Goal: Information Seeking & Learning: Compare options

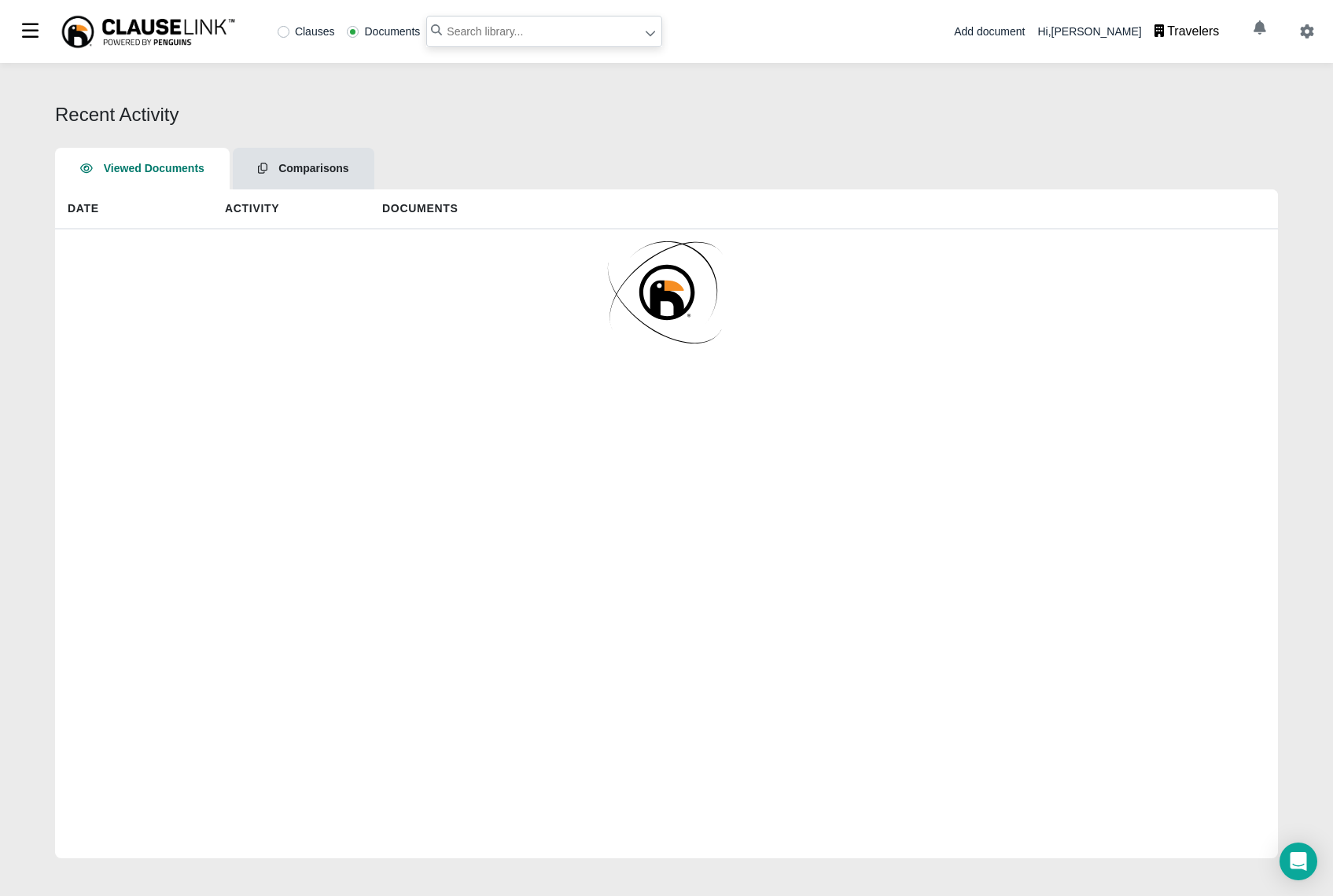
drag, startPoint x: 536, startPoint y: 18, endPoint x: 542, endPoint y: 31, distance: 14.3
click at [536, 18] on input "text" at bounding box center [544, 32] width 236 height 32
click at [542, 31] on input "text" at bounding box center [544, 32] width 236 height 32
paste input "AON Panel [DATE].pdf"
type input "AON Panel [DATE].pdf"
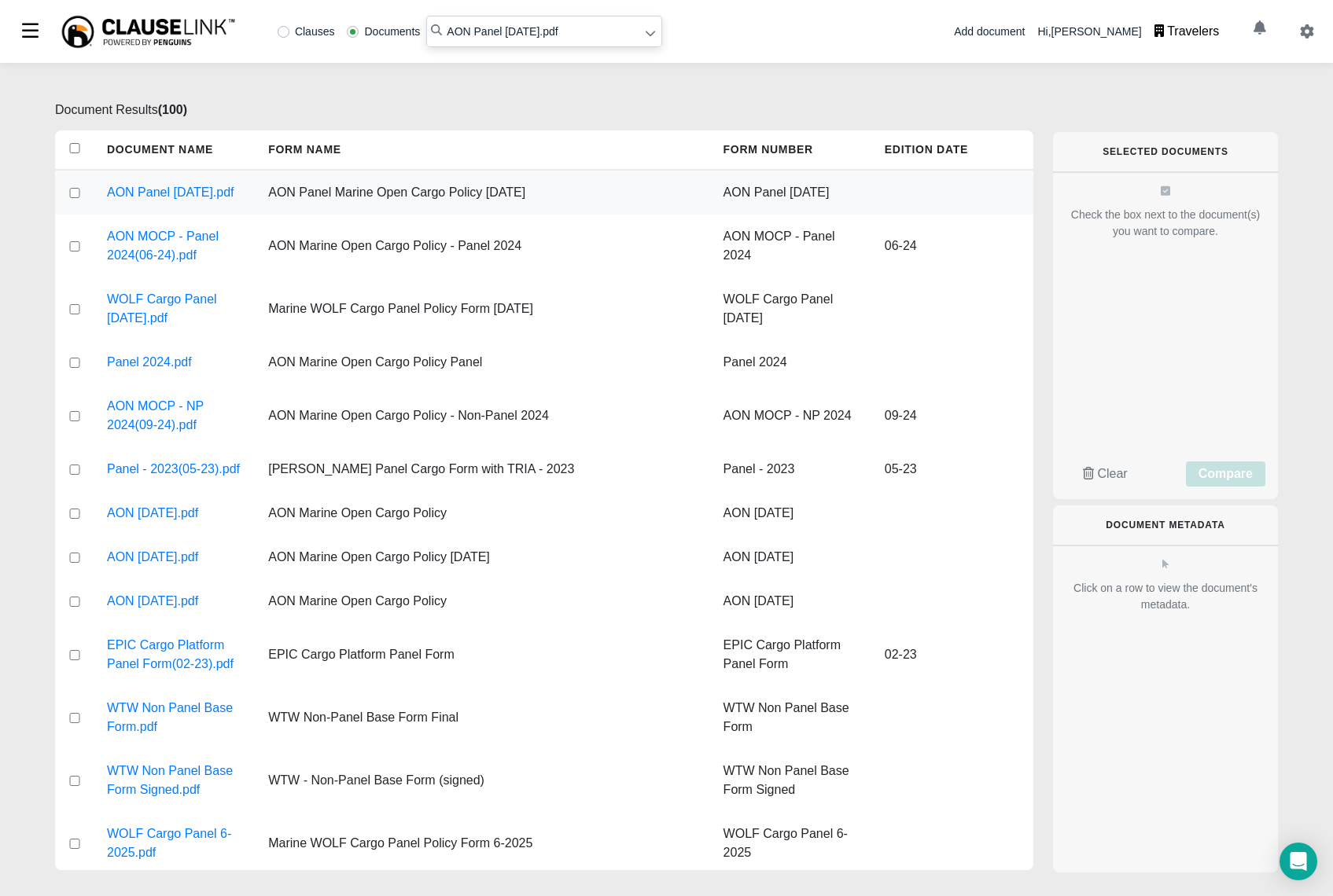
click at [74, 198] on input "checkbox" at bounding box center [75, 194] width 14 height 11
checkbox input "true"
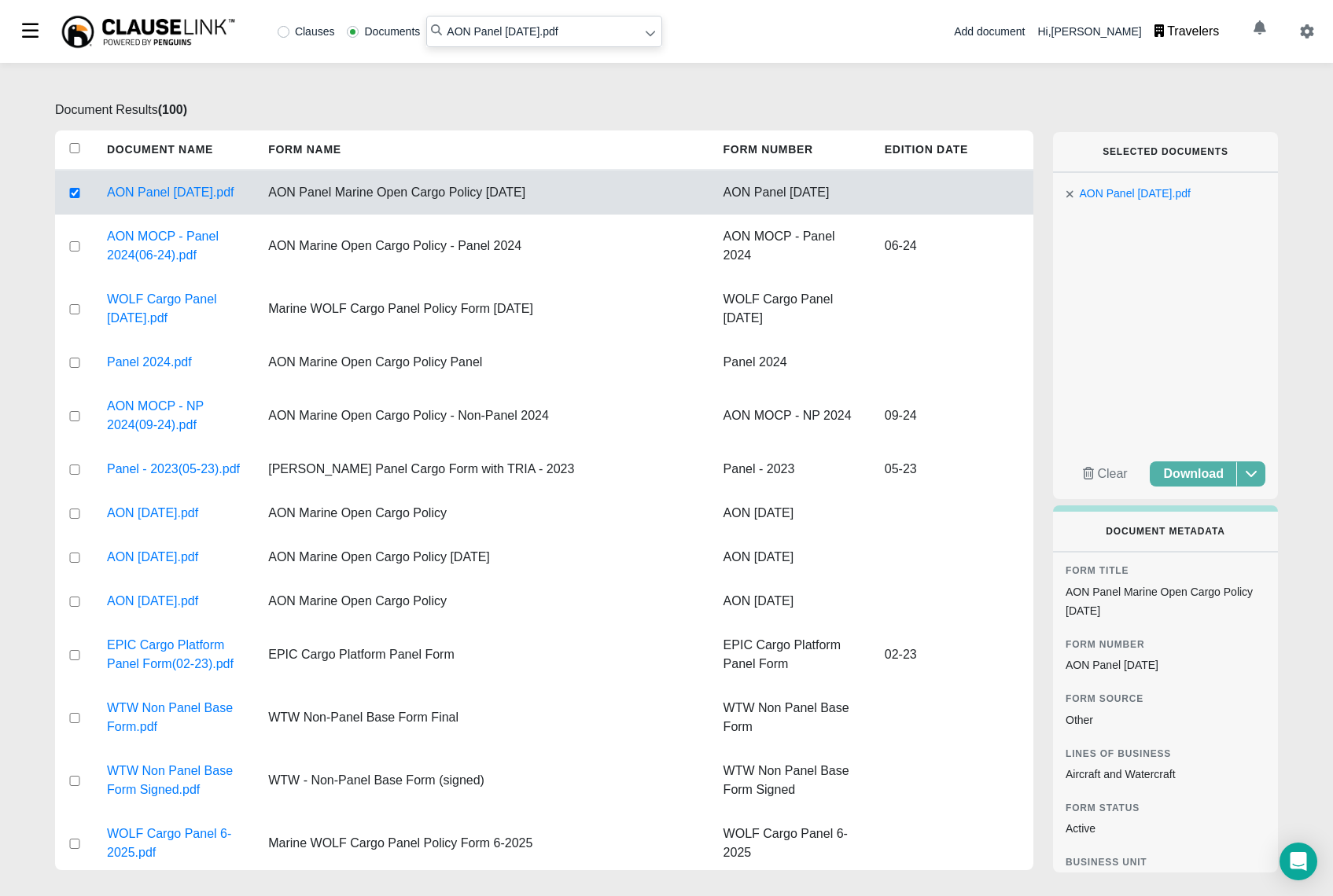
click at [497, 31] on input "AON Panel [DATE].pdf" at bounding box center [544, 32] width 236 height 32
paste input "[DATE]"
type input "AON [DATE].pdf"
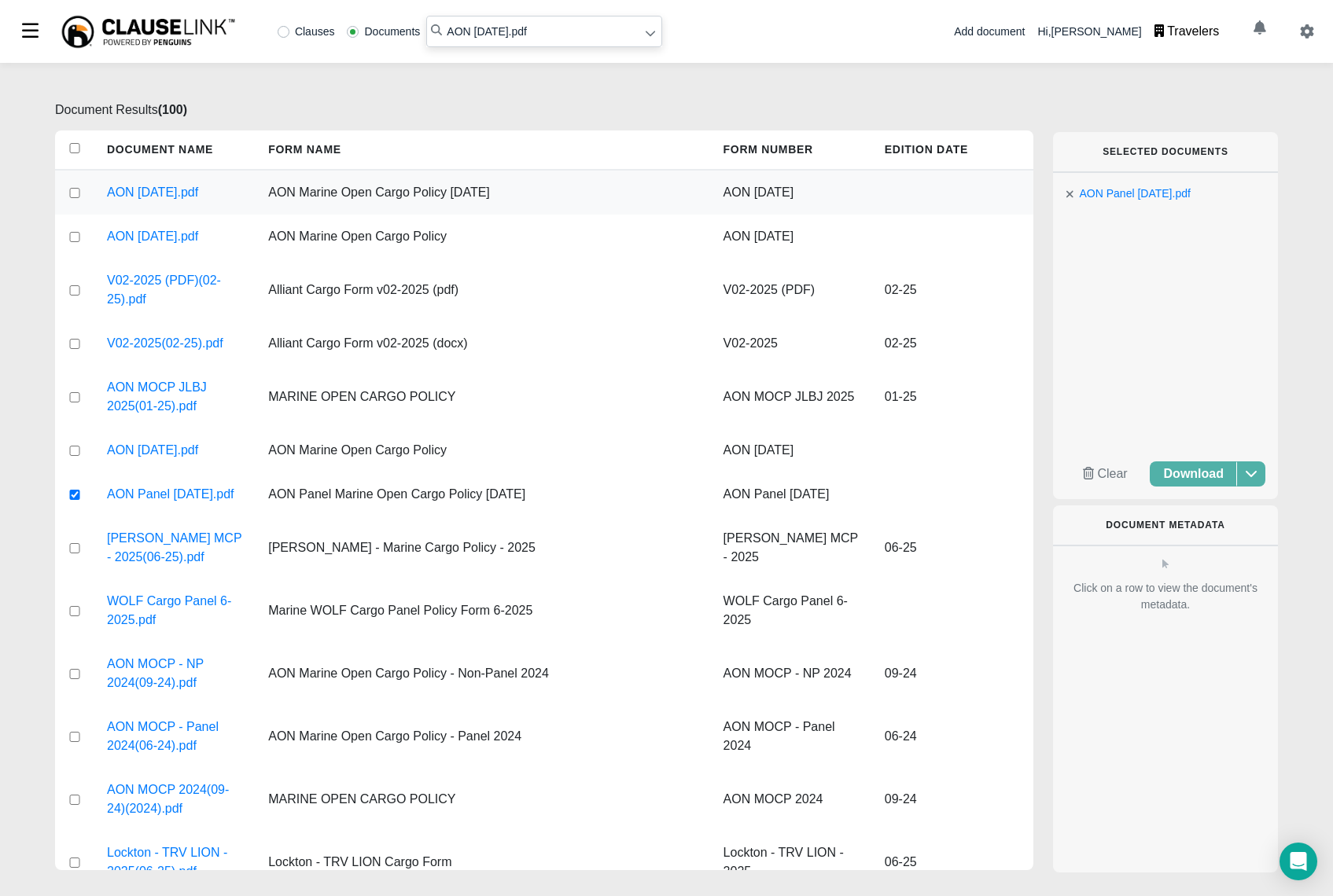
click at [63, 194] on div at bounding box center [75, 193] width 40 height 44
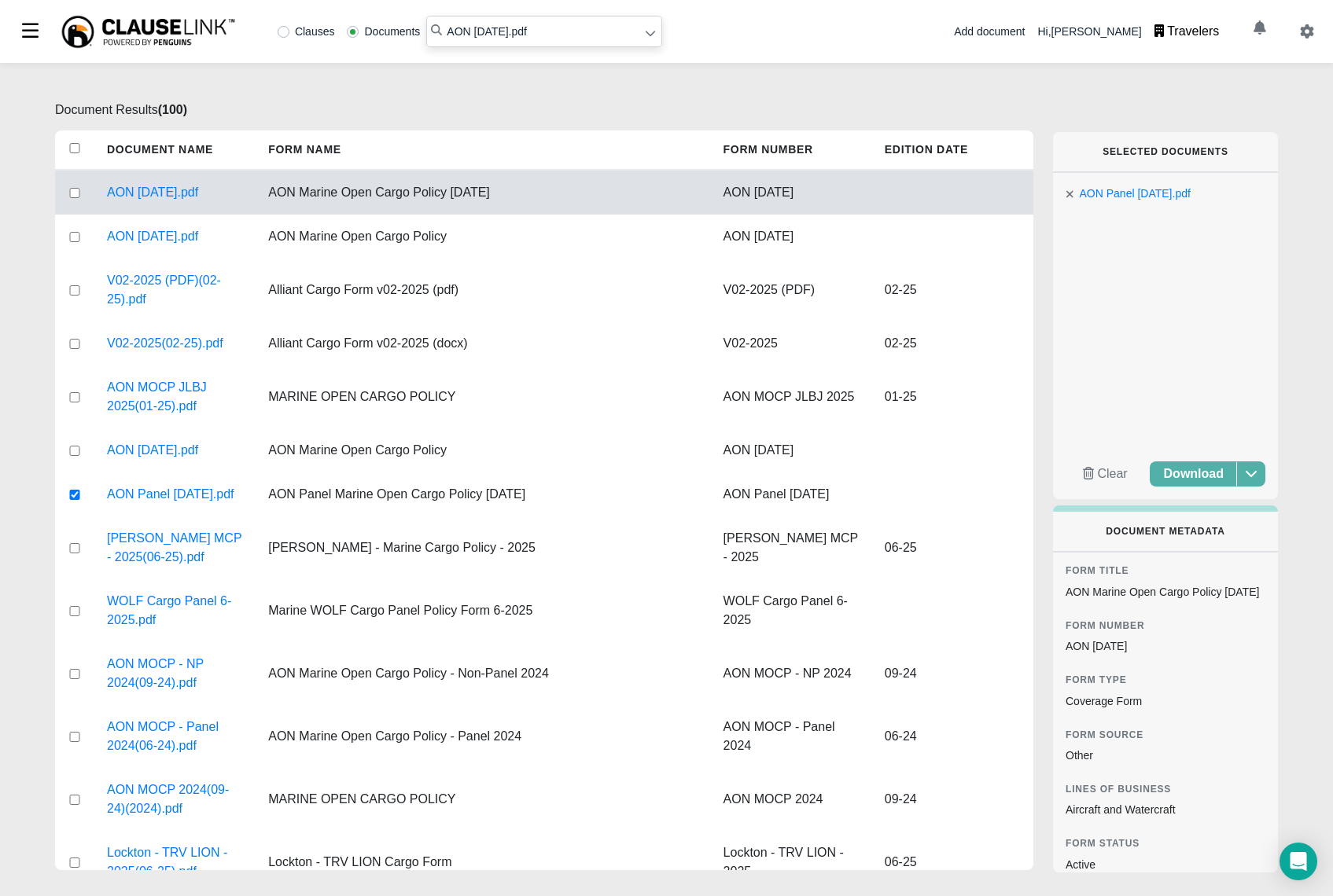
click at [76, 193] on input "checkbox" at bounding box center [75, 194] width 14 height 11
checkbox input "true"
click at [1191, 475] on span "Compare" at bounding box center [1197, 474] width 55 height 13
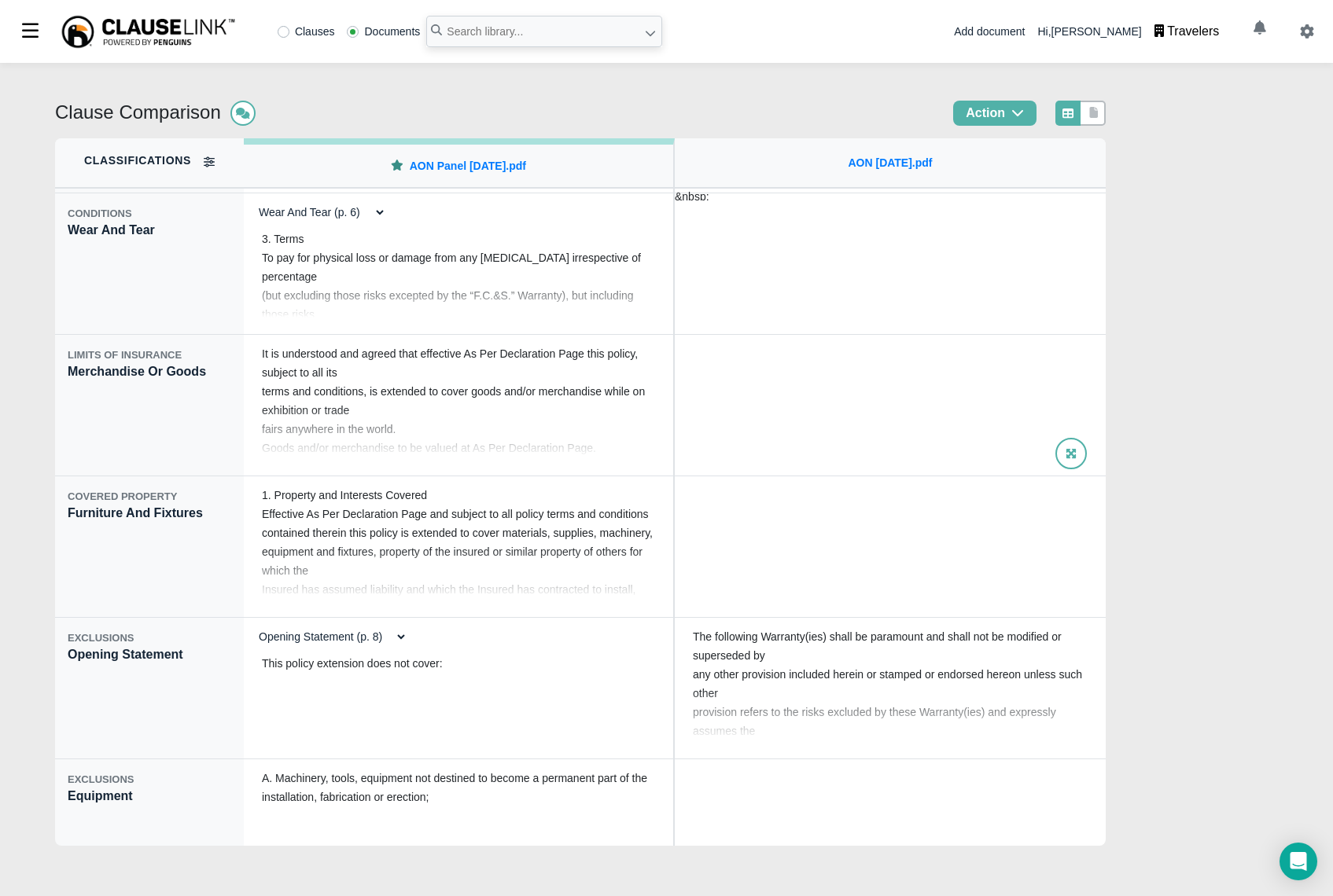
scroll to position [1986, 0]
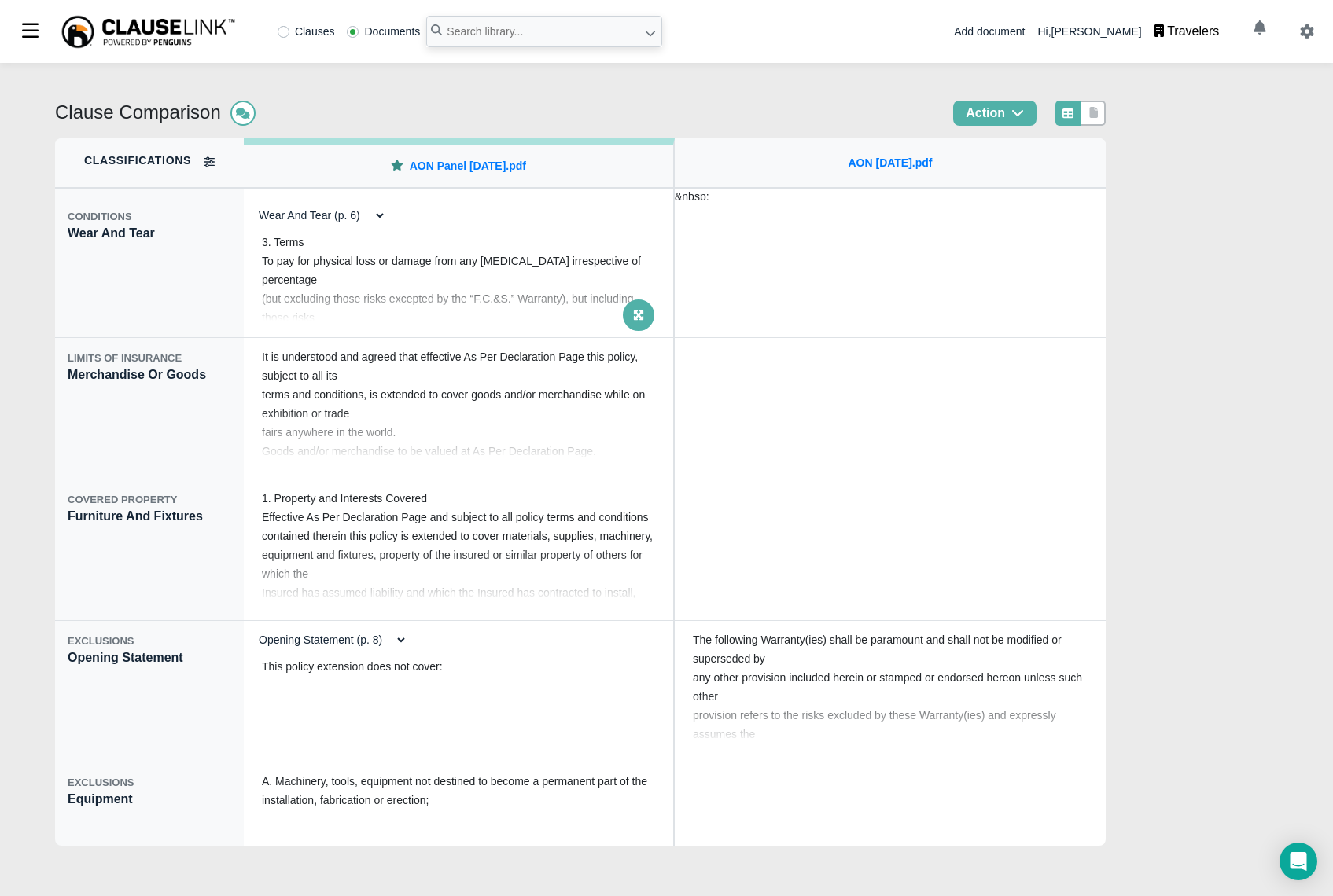
click at [648, 314] on span at bounding box center [639, 315] width 32 height 32
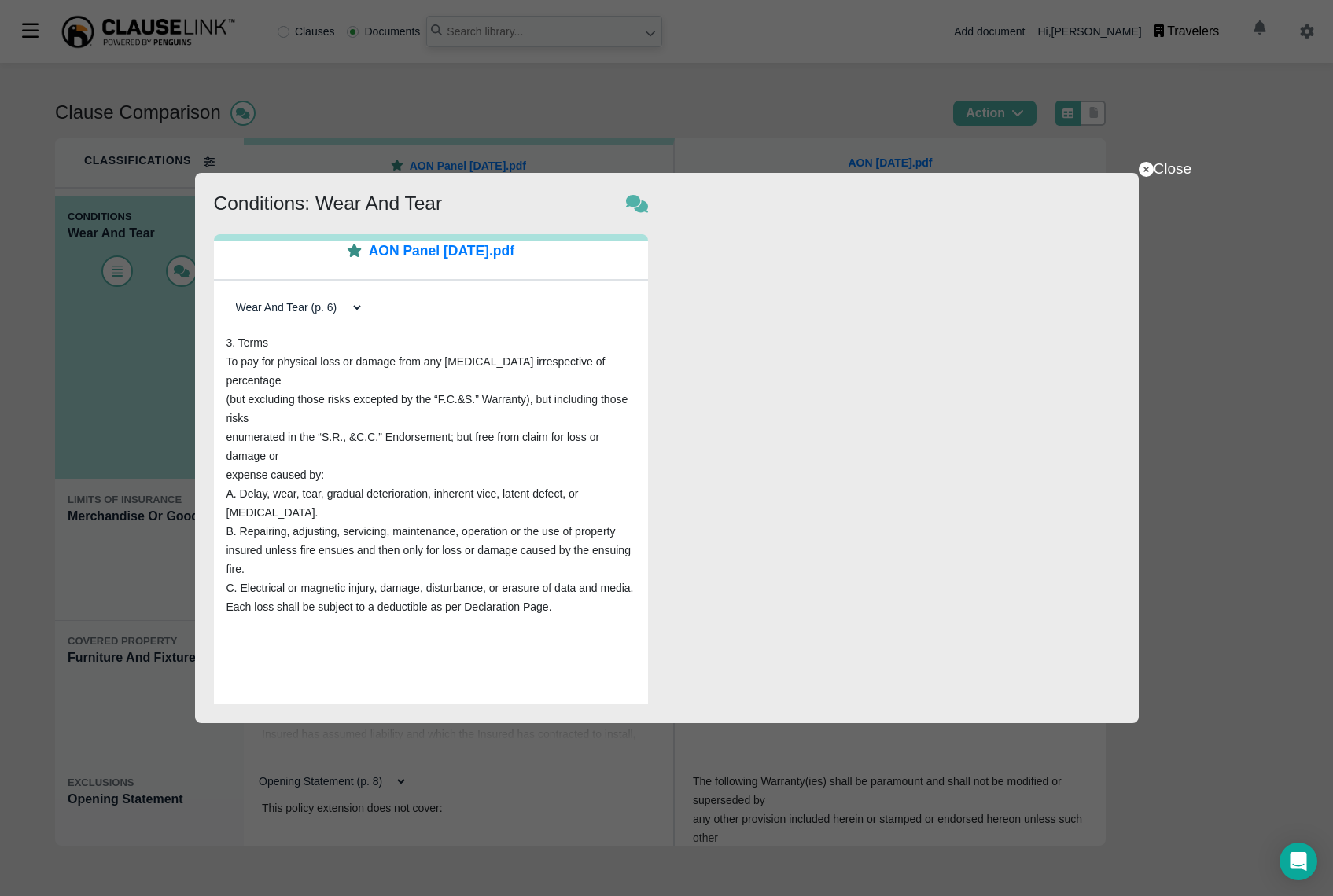
click at [1073, 344] on div "Close Show Comments Conditions: Wear And Tear AON Panel [DATE].pdf Wear And Tea…" at bounding box center [667, 448] width 944 height 550
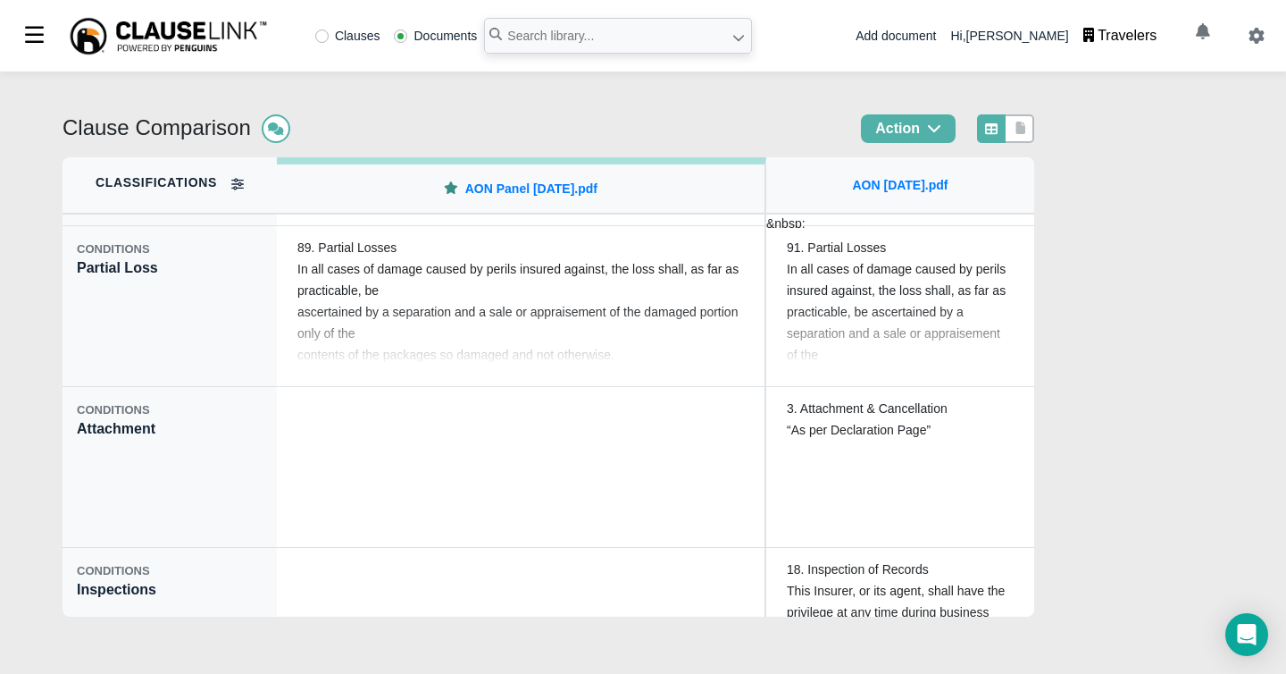
scroll to position [22356, 0]
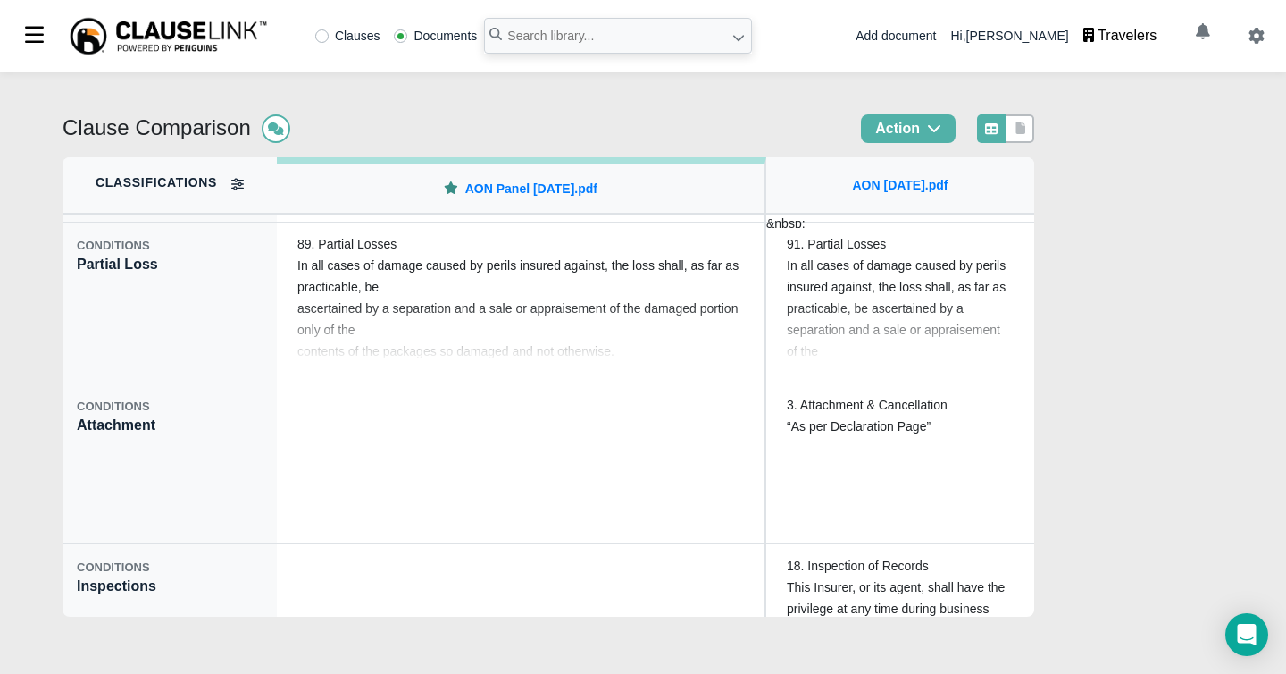
click at [237, 189] on icon at bounding box center [237, 184] width 13 height 13
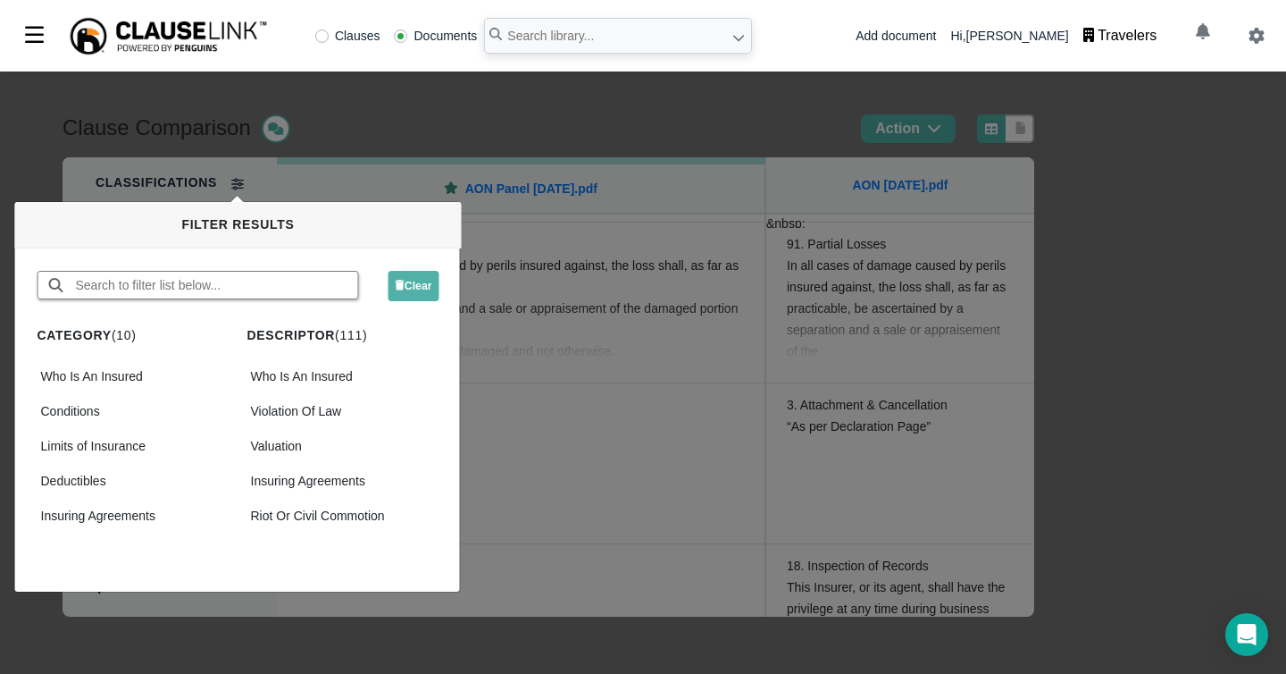
click at [237, 295] on input "text" at bounding box center [216, 285] width 284 height 27
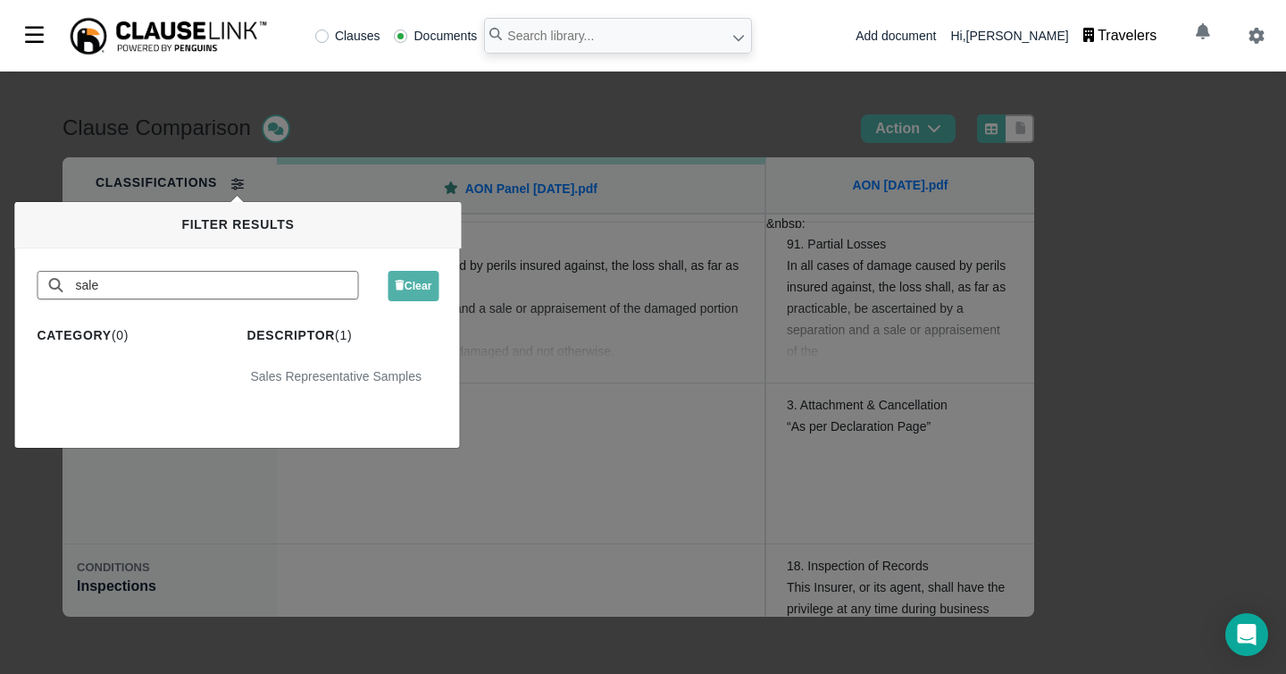
type input "sale"
click at [364, 370] on div "Sales Representative Samples" at bounding box center [343, 377] width 192 height 26
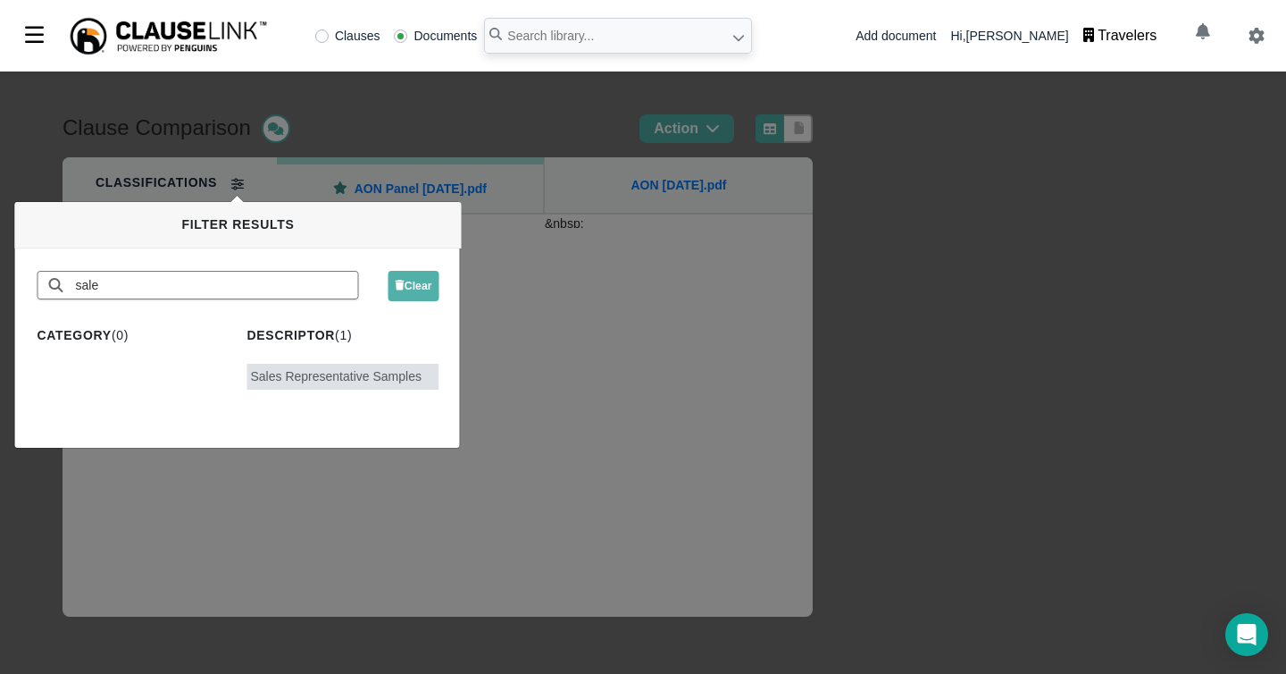
scroll to position [178, 0]
click at [1011, 236] on div "Clause Comparison Action Classifications COVERAGE EXTENSIONS Sales Representati…" at bounding box center [643, 372] width 1286 height 602
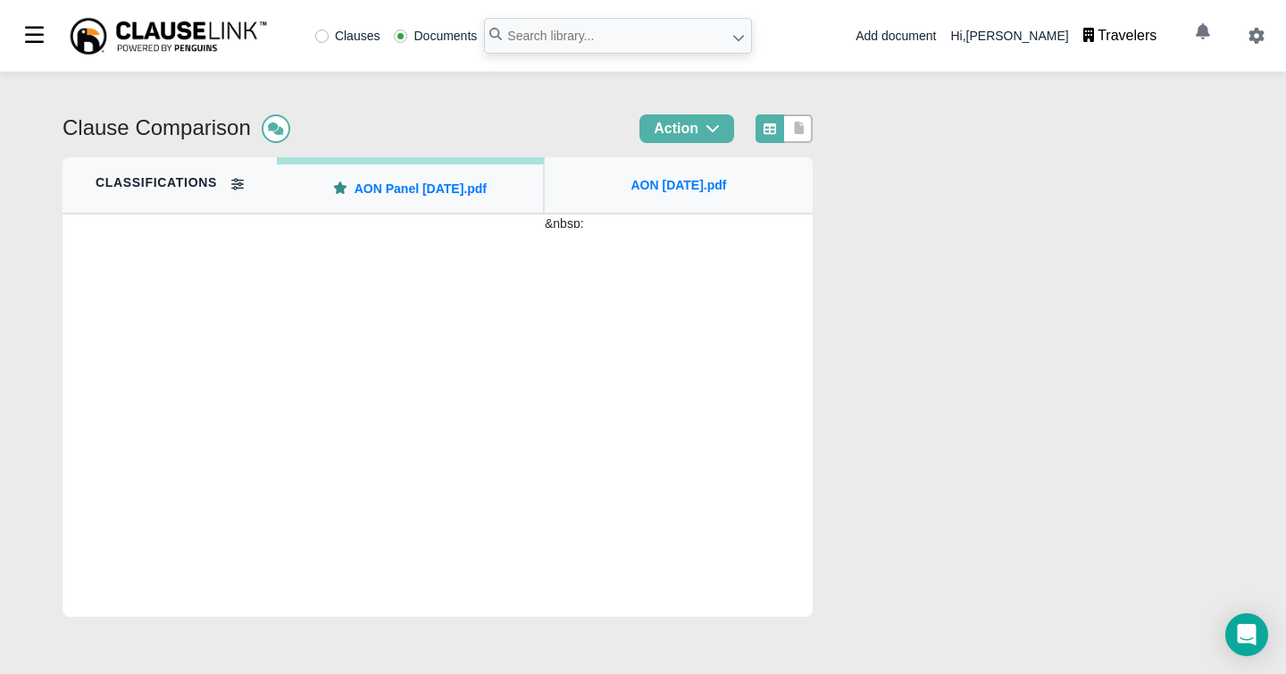
scroll to position [0, 0]
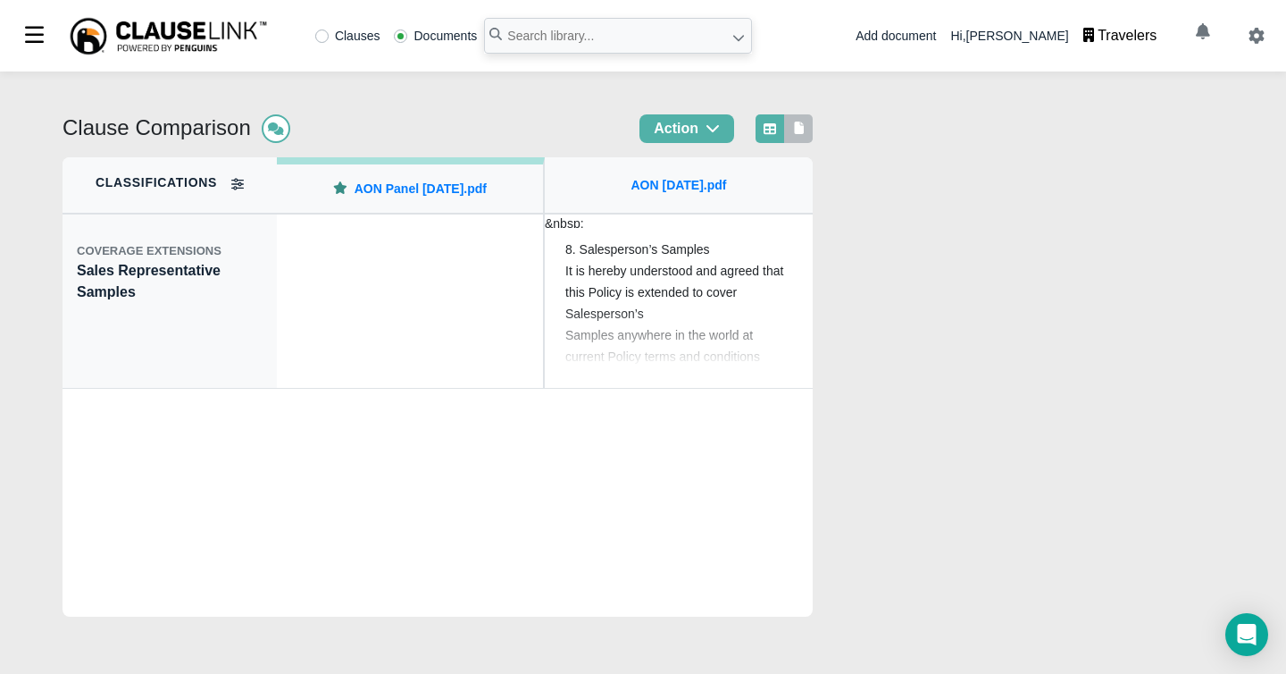
click at [805, 125] on icon at bounding box center [800, 128] width 10 height 13
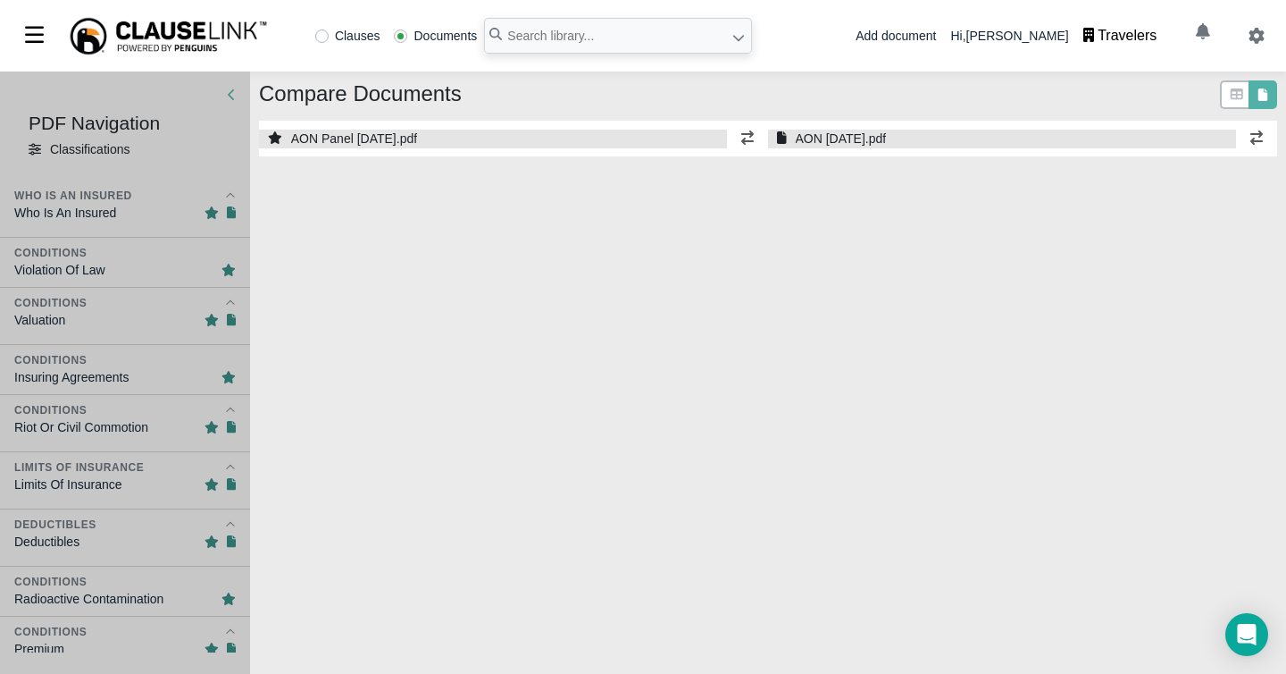
click at [48, 153] on div at bounding box center [125, 372] width 250 height 602
select select "1"
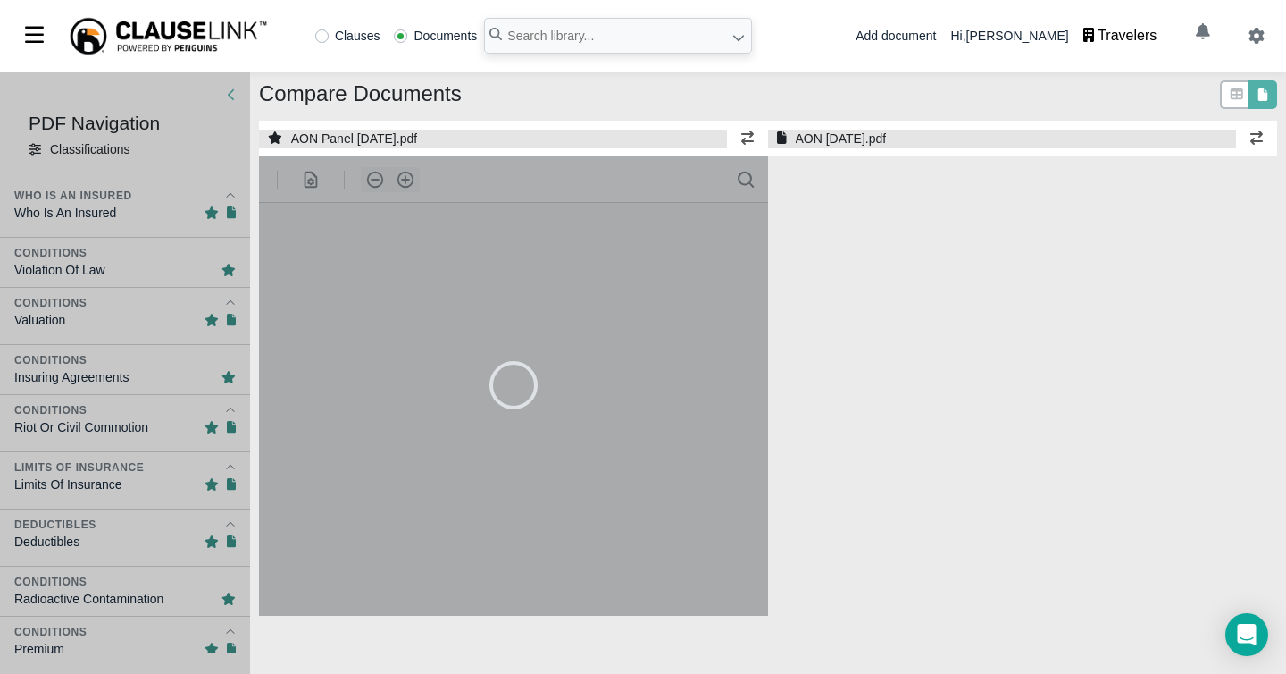
select select "1"
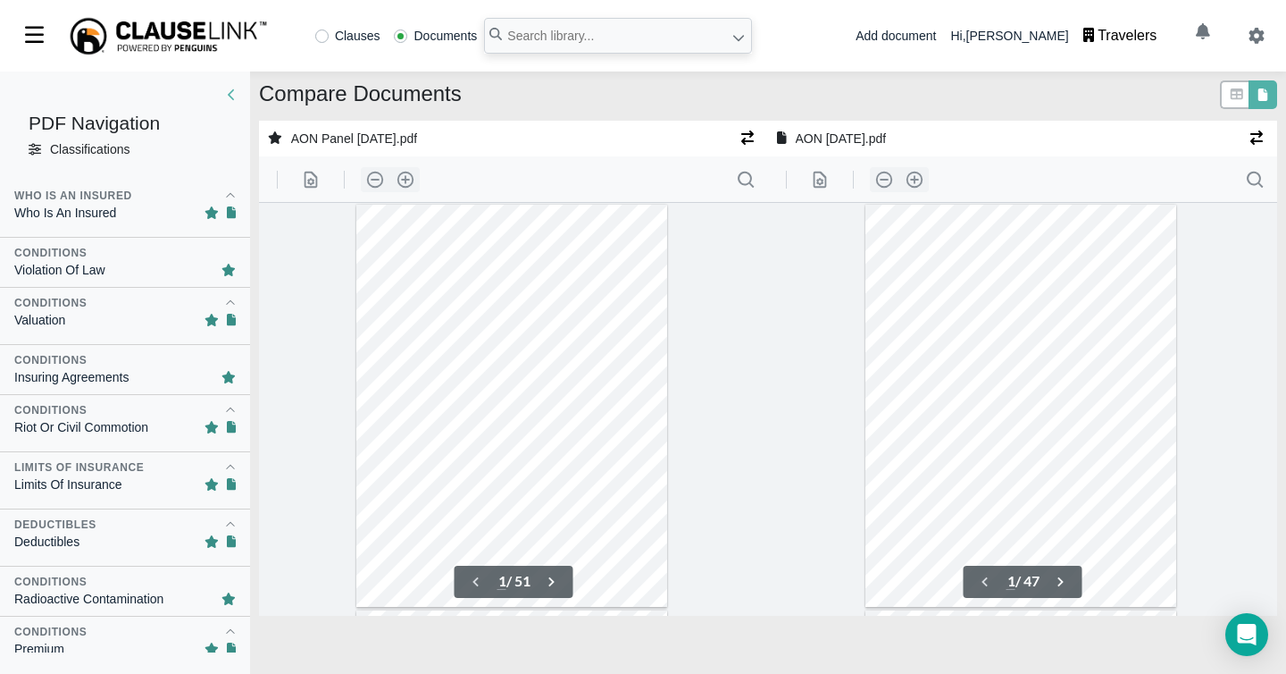
click at [41, 151] on div "Classifications Classifications" at bounding box center [125, 149] width 193 height 19
click at [38, 152] on icon at bounding box center [35, 149] width 13 height 13
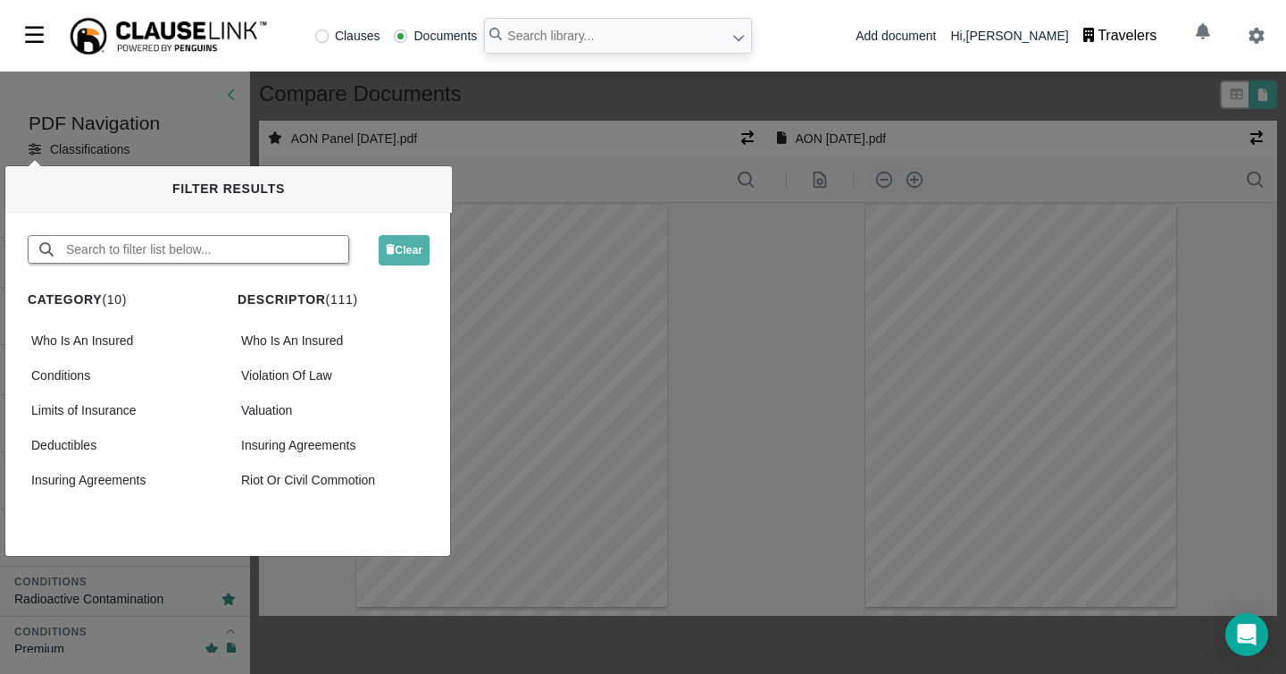
click at [200, 243] on input "text" at bounding box center [206, 249] width 284 height 27
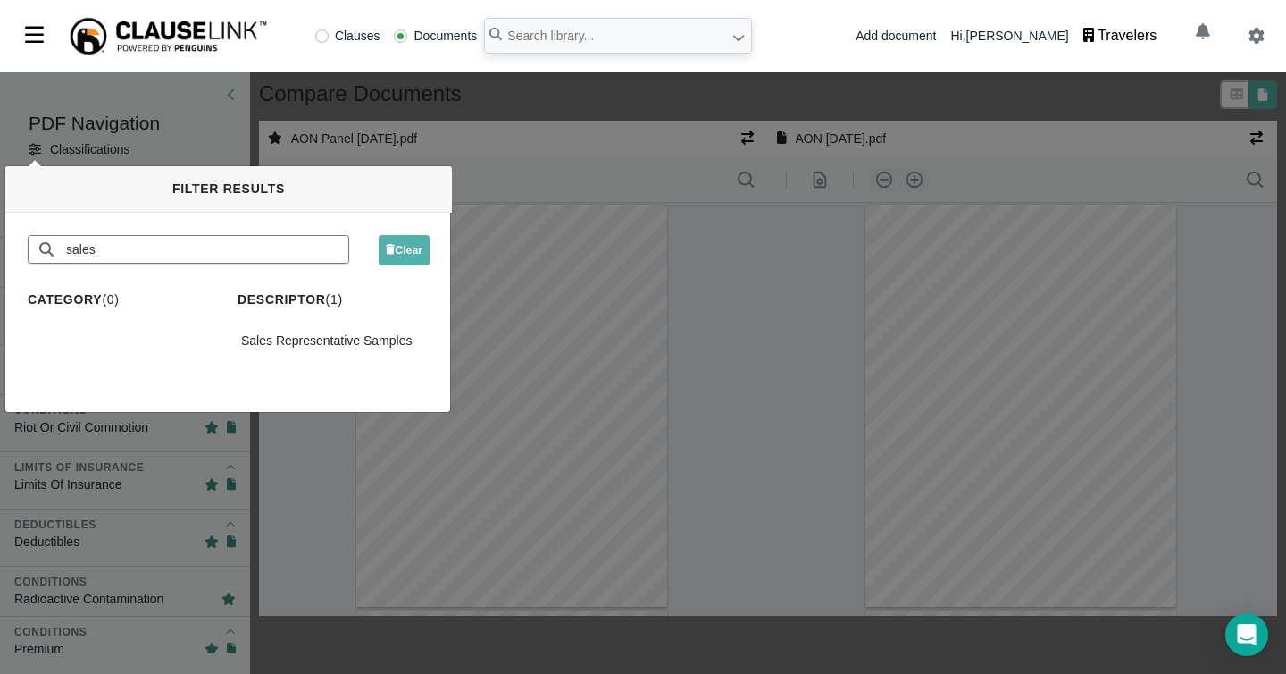
type input "sales"
click at [293, 354] on div "Sales Representative Samples Sales Representative Samples" at bounding box center [334, 345] width 192 height 35
drag, startPoint x: 299, startPoint y: 341, endPoint x: 282, endPoint y: 339, distance: 17.1
click at [295, 339] on div "Sales Representative Samples" at bounding box center [334, 341] width 192 height 26
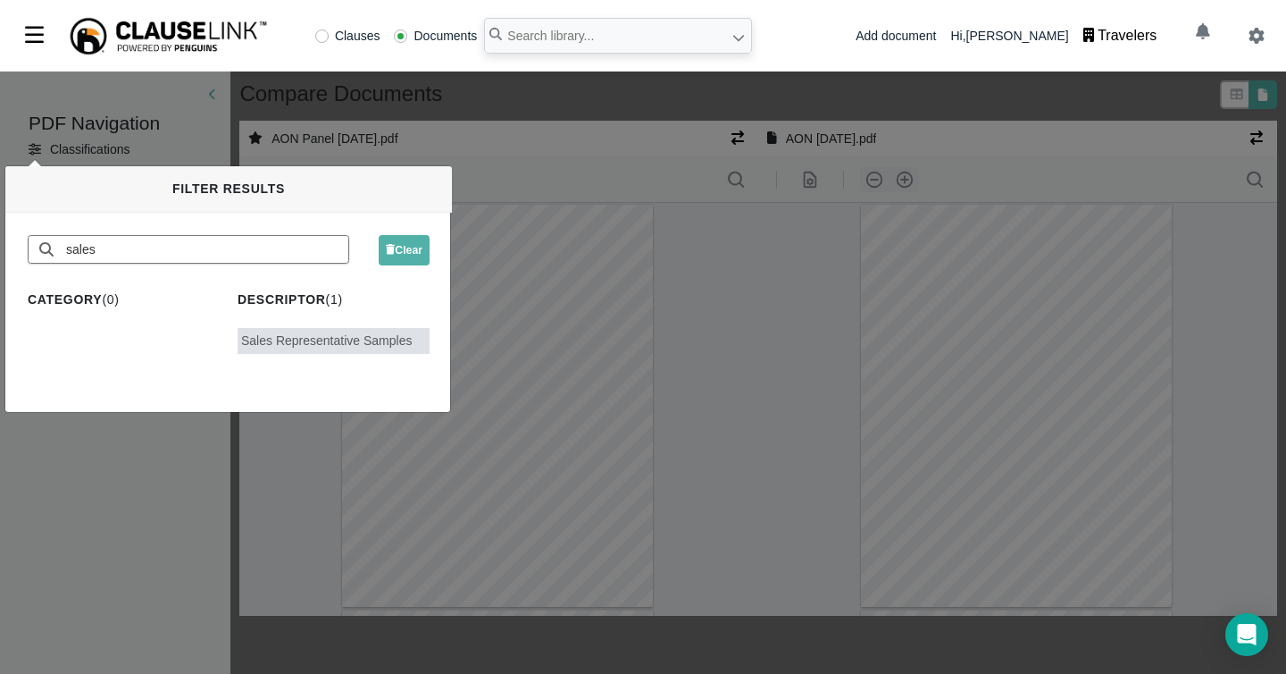
click at [511, 87] on div "PDF Navigation Classifications Classifications Coverage Extensions Sales Repres…" at bounding box center [643, 372] width 1286 height 602
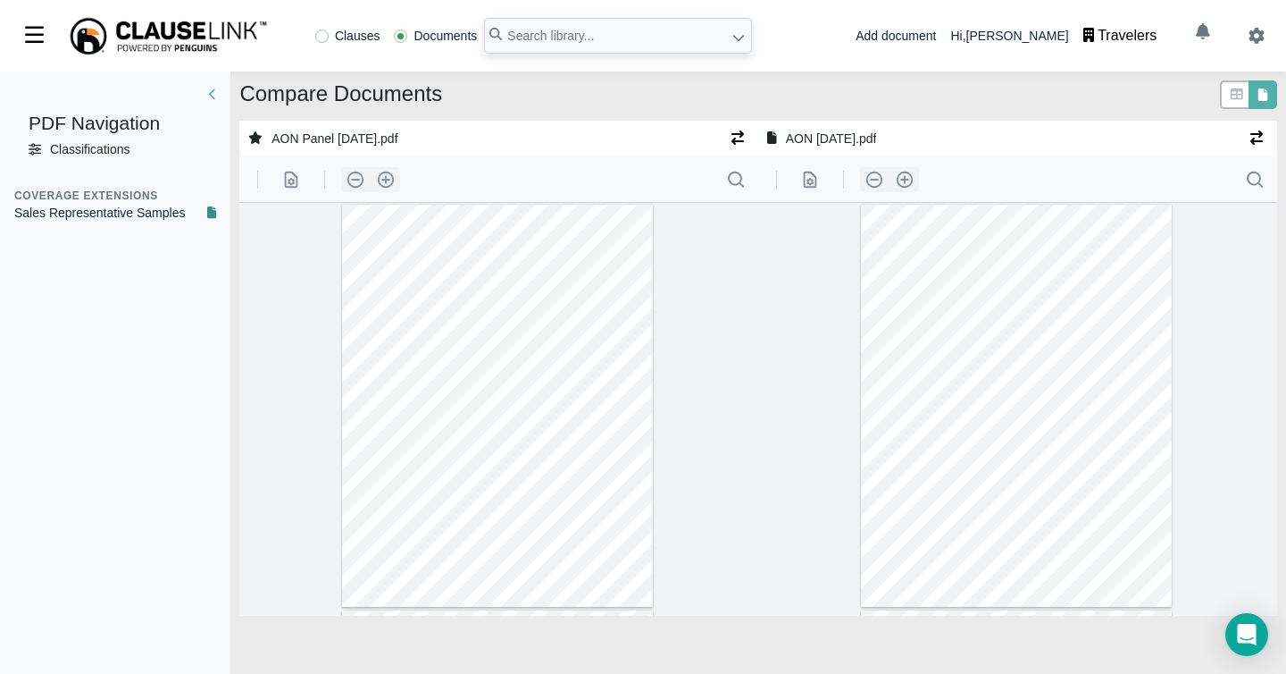
click at [91, 220] on div "Sales Representative Samples" at bounding box center [99, 213] width 171 height 19
type input "38"
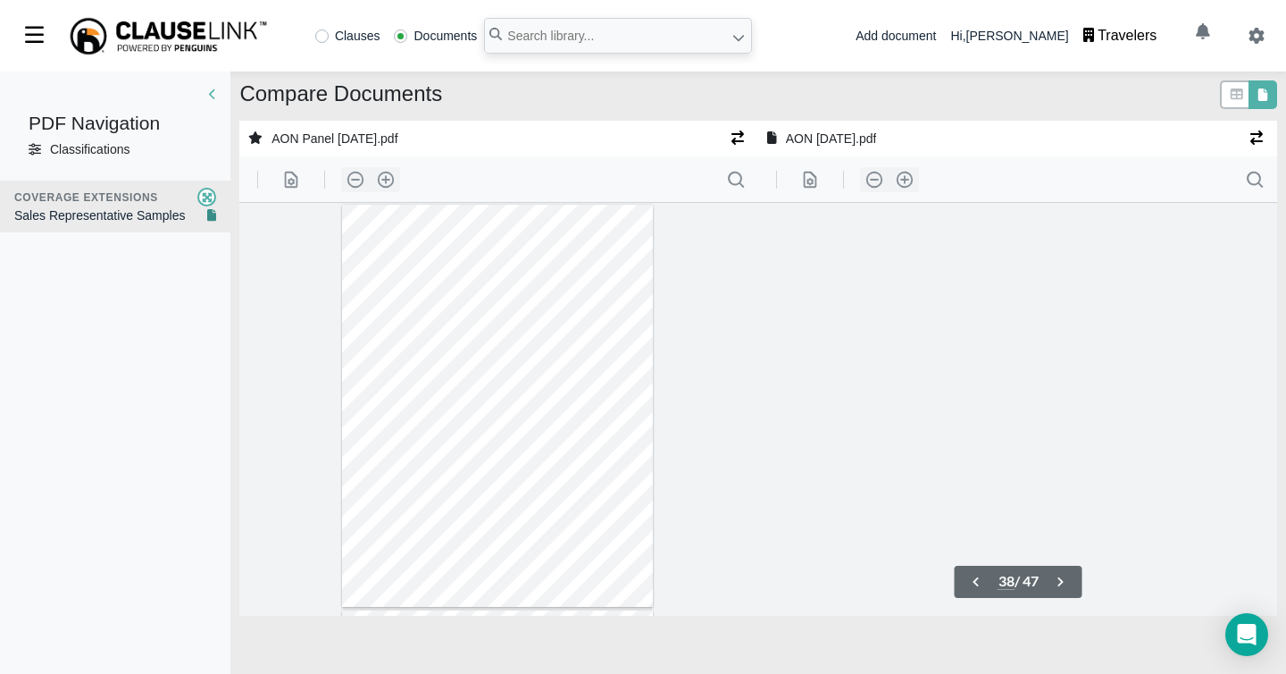
scroll to position [15063, 0]
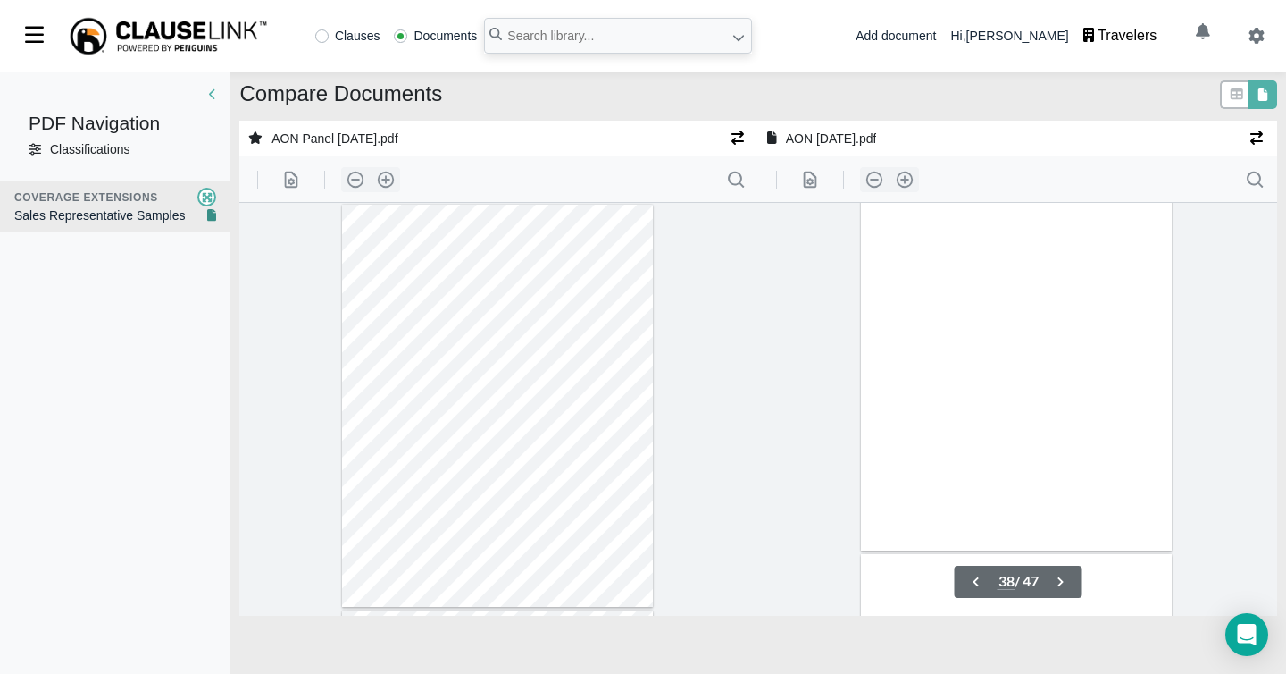
click at [101, 210] on div "Sales Representative Samples" at bounding box center [99, 215] width 171 height 19
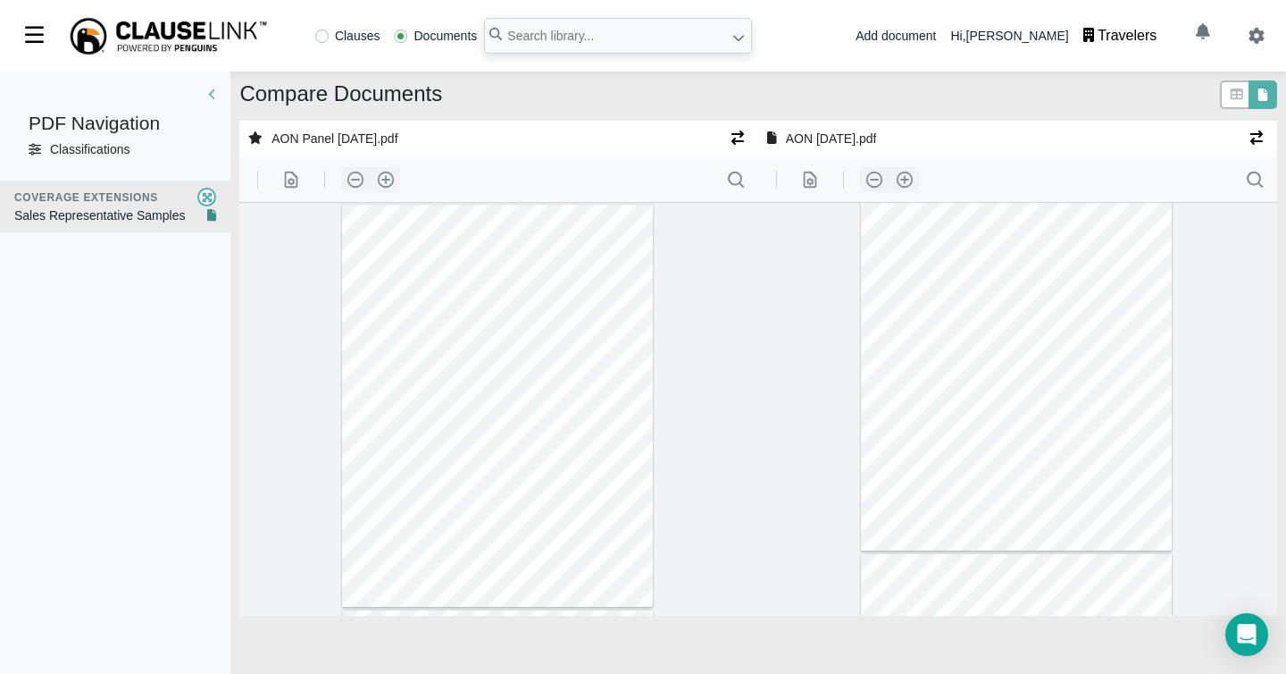
click at [102, 148] on div "Classifications" at bounding box center [90, 149] width 80 height 19
click at [102, 149] on div "Classifications" at bounding box center [90, 149] width 80 height 19
click at [26, 149] on div "PDF Navigation Classifications Classifications" at bounding box center [115, 136] width 230 height 62
click at [37, 142] on span at bounding box center [35, 149] width 13 height 19
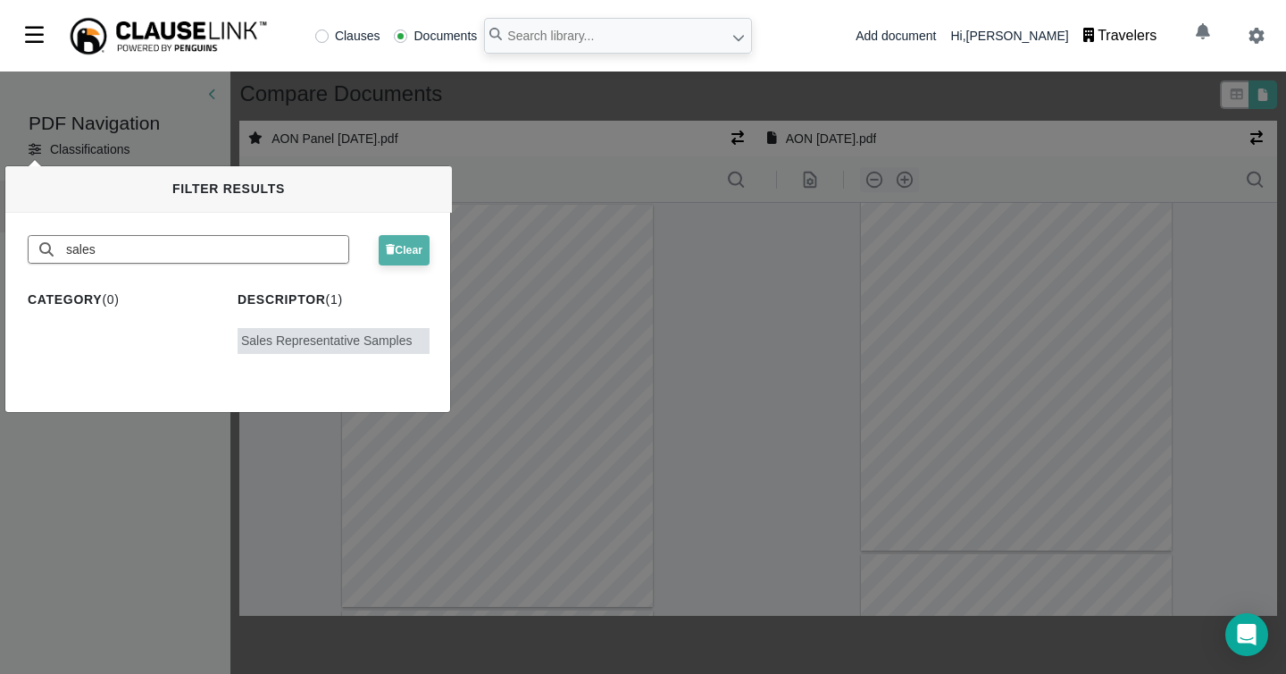
drag, startPoint x: 405, startPoint y: 237, endPoint x: 799, endPoint y: 122, distance: 410.2
click at [405, 237] on button "Clear" at bounding box center [404, 250] width 51 height 30
click at [406, 251] on span "Clear" at bounding box center [404, 250] width 37 height 13
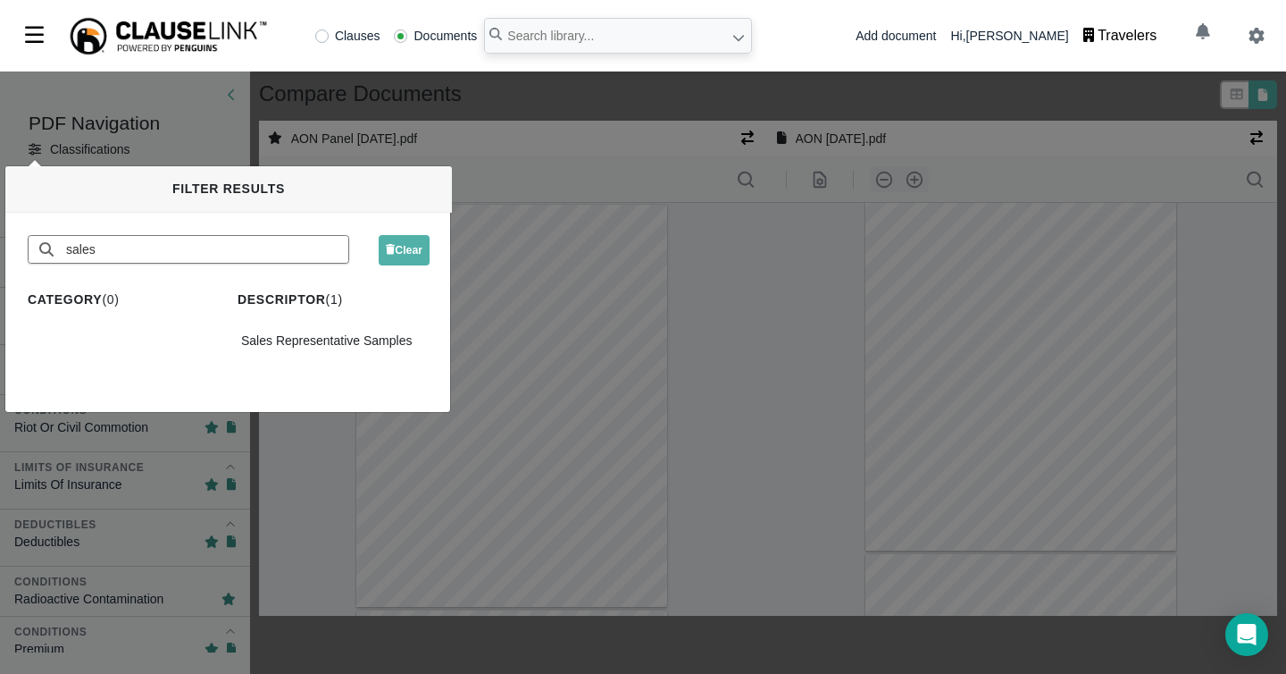
click at [968, 98] on div "PDF Navigation Classifications Classifications Who Is An Insured Who Is An Insu…" at bounding box center [643, 372] width 1286 height 602
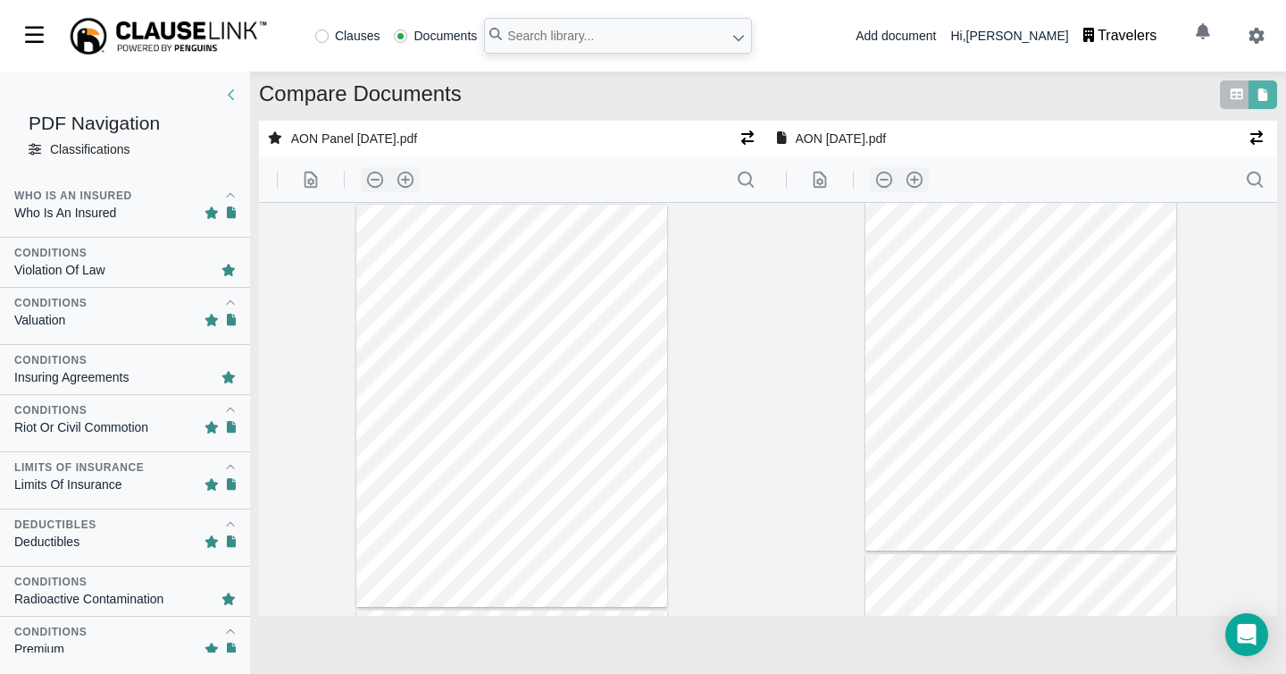
click at [1231, 102] on link at bounding box center [1237, 95] width 16 height 19
